Goal: Find specific page/section: Find specific page/section

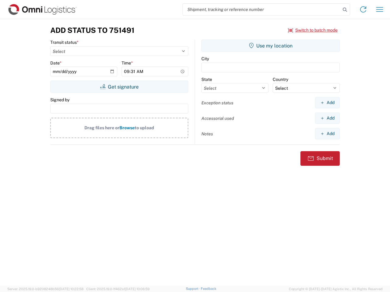
click at [262, 9] on input "search" at bounding box center [262, 10] width 158 height 12
click at [345, 10] on icon at bounding box center [344, 9] width 9 height 9
click at [363, 9] on icon at bounding box center [363, 10] width 10 height 10
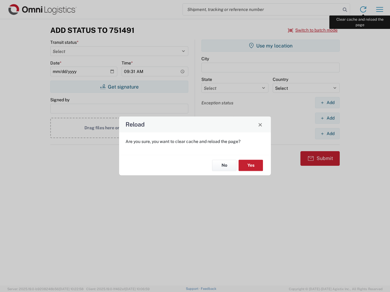
click at [379, 9] on div "Reload Are you sure, you want to clear cache and reload the page? No Yes" at bounding box center [195, 146] width 390 height 292
click at [313, 30] on div "Reload Are you sure, you want to clear cache and reload the page? No Yes" at bounding box center [195, 146] width 390 height 292
click at [119, 87] on div "Reload Are you sure, you want to clear cache and reload the page? No Yes" at bounding box center [195, 146] width 390 height 292
click at [270, 46] on div "Reload Are you sure, you want to clear cache and reload the page? No Yes" at bounding box center [195, 146] width 390 height 292
click at [327, 103] on div "Reload Are you sure, you want to clear cache and reload the page? No Yes" at bounding box center [195, 146] width 390 height 292
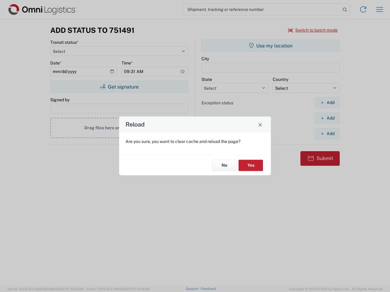
click at [327, 118] on div "Reload Are you sure, you want to clear cache and reload the page? No Yes" at bounding box center [195, 146] width 390 height 292
click at [327, 134] on div "Reload Are you sure, you want to clear cache and reload the page? No Yes" at bounding box center [195, 146] width 390 height 292
